Goal: Information Seeking & Learning: Understand process/instructions

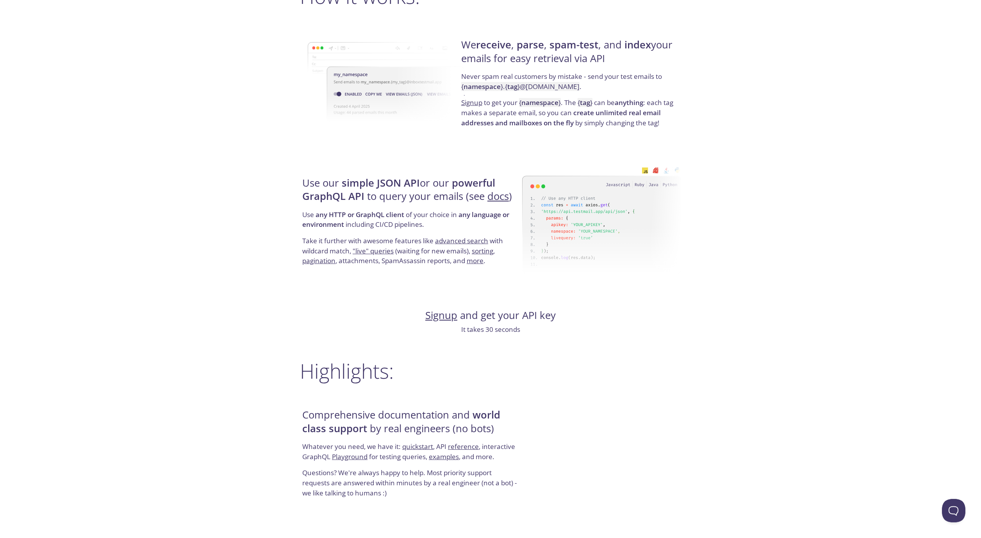
scroll to position [618, 0]
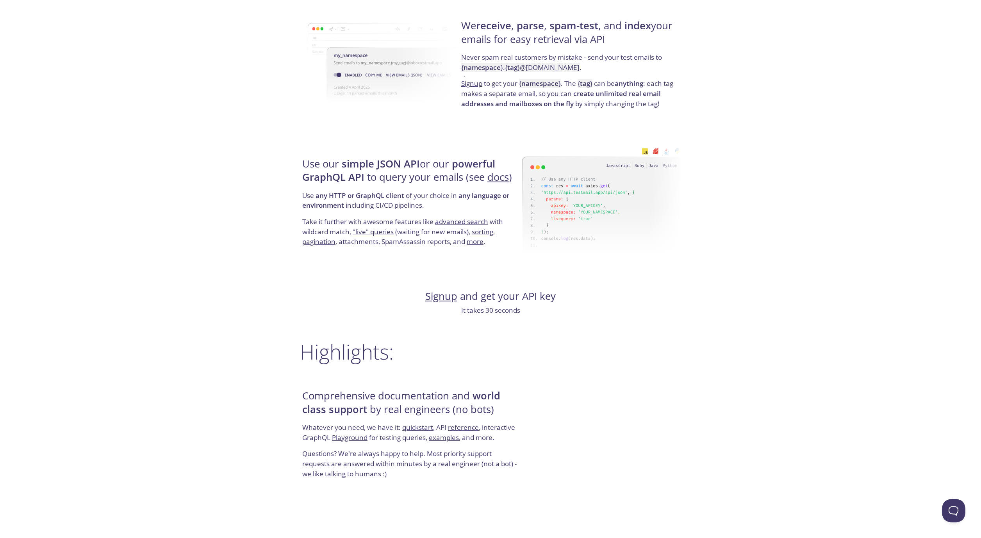
click at [419, 168] on strong "simple JSON API" at bounding box center [381, 164] width 78 height 14
drag, startPoint x: 419, startPoint y: 168, endPoint x: 436, endPoint y: 172, distance: 17.6
click at [436, 172] on h4 "Use our simple JSON API or our powerful GraphQL API to query your emails (see d…" at bounding box center [410, 173] width 217 height 33
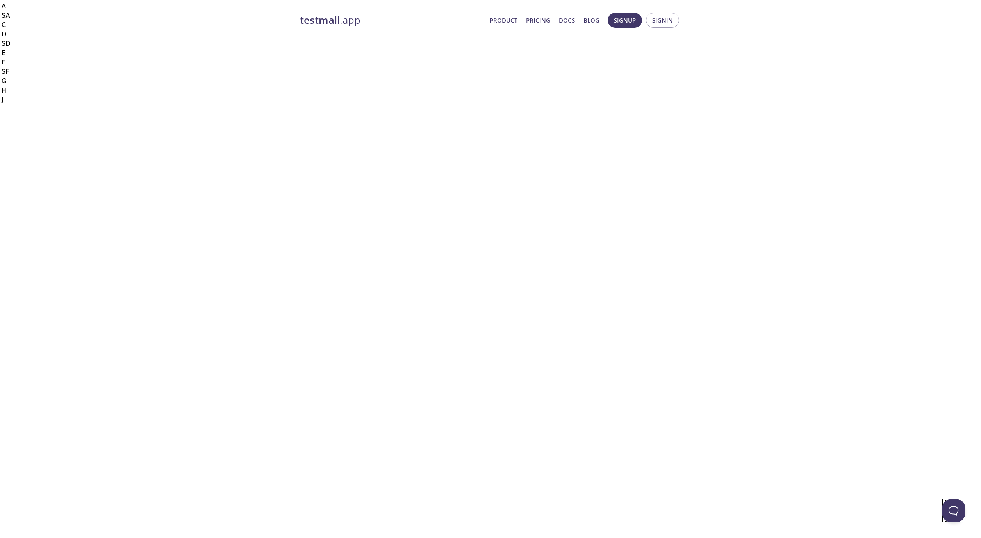
scroll to position [0, 0]
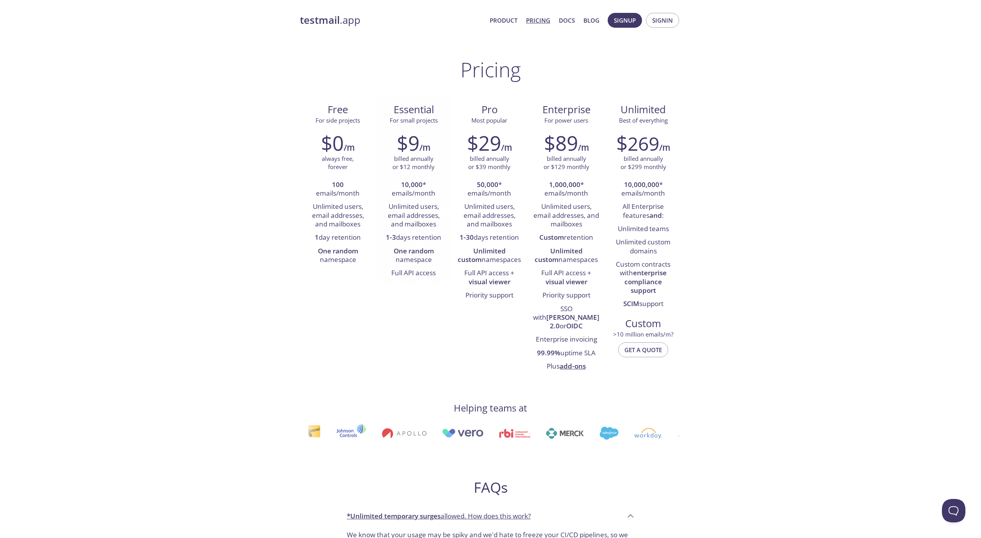
click at [411, 274] on li "Full API access" at bounding box center [413, 273] width 64 height 13
click at [564, 22] on link "Docs" at bounding box center [567, 20] width 16 height 10
